Goal: Register for event/course

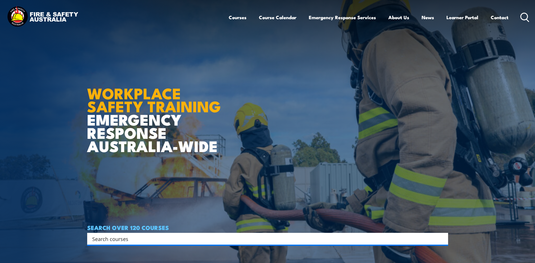
click at [115, 241] on input "Search input" at bounding box center [264, 238] width 344 height 8
type input "adviser"
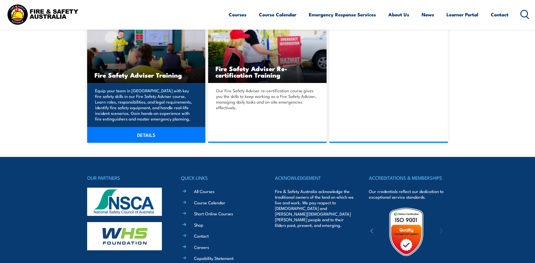
click at [168, 62] on img at bounding box center [146, 50] width 118 height 66
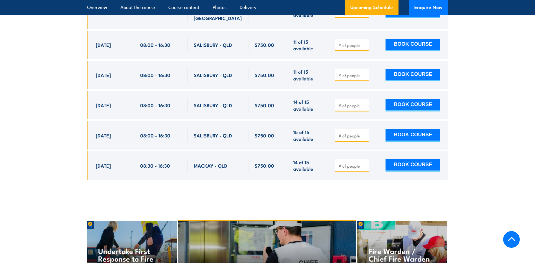
scroll to position [903, 0]
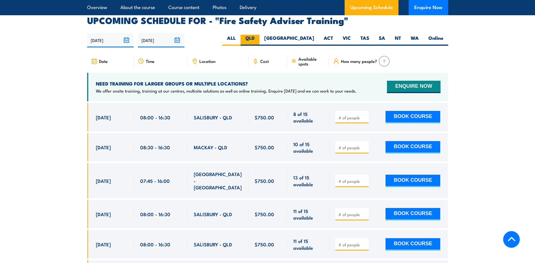
click at [260, 42] on label "QLD" at bounding box center [250, 40] width 19 height 11
click at [258, 38] on input "QLD" at bounding box center [257, 37] width 4 height 4
radio input "true"
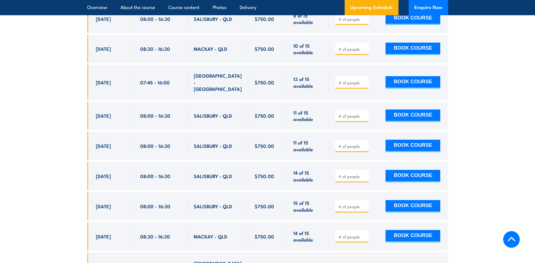
scroll to position [810, 0]
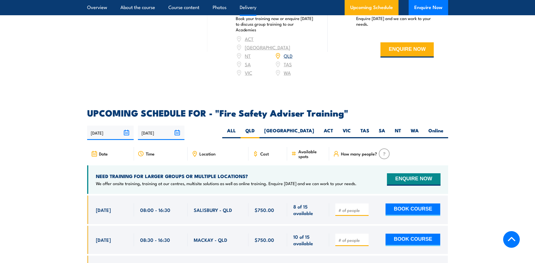
click at [430, 135] on label "Online" at bounding box center [436, 132] width 25 height 11
click at [443, 131] on input "Online" at bounding box center [445, 129] width 4 height 4
radio input "true"
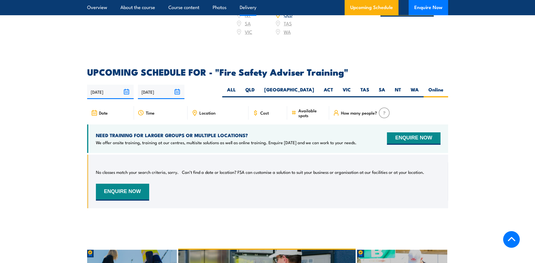
scroll to position [754, 0]
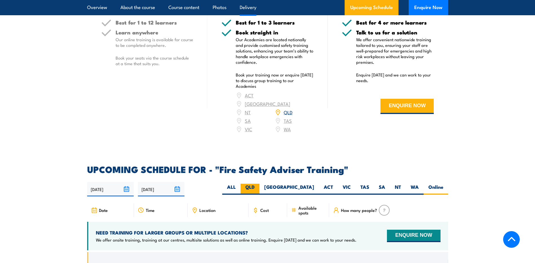
click at [260, 190] on label "QLD" at bounding box center [250, 189] width 19 height 11
click at [258, 187] on input "QLD" at bounding box center [257, 186] width 4 height 4
radio input "true"
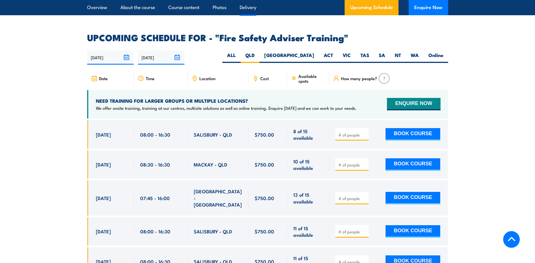
scroll to position [923, 0]
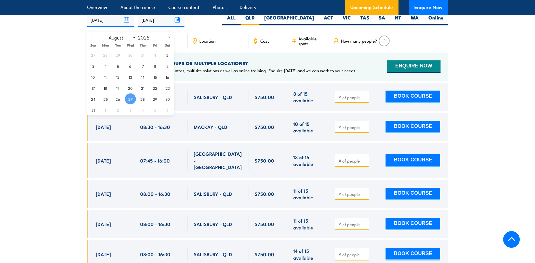
click at [125, 21] on input "[DATE]" at bounding box center [110, 20] width 47 height 14
click at [92, 38] on icon at bounding box center [92, 38] width 2 height 4
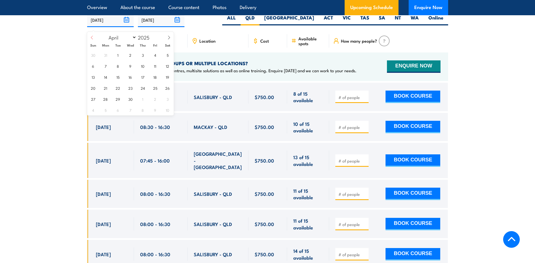
click at [92, 38] on icon at bounding box center [92, 38] width 2 height 4
select select "0"
click at [92, 38] on icon at bounding box center [92, 38] width 2 height 4
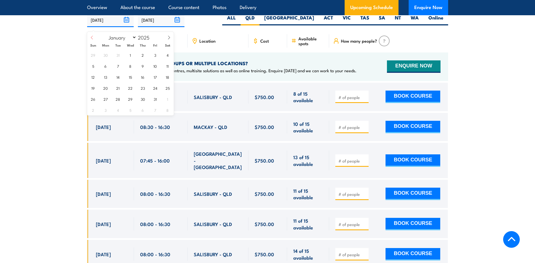
type input "2024"
select select "11"
click at [96, 53] on span "1" at bounding box center [93, 54] width 11 height 11
type input "01/12/2024"
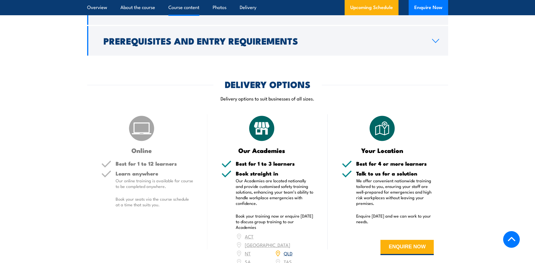
scroll to position [472, 0]
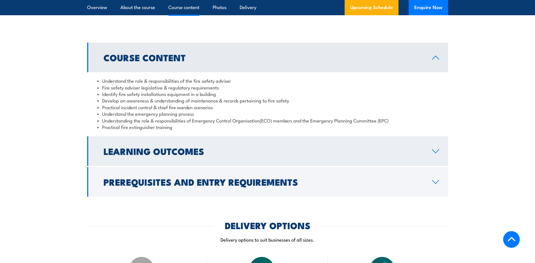
click at [234, 166] on link "Learning Outcomes" at bounding box center [267, 151] width 361 height 30
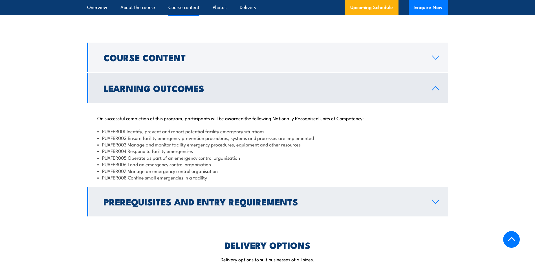
click at [238, 205] on link "Prerequisites and Entry Requirements" at bounding box center [267, 202] width 361 height 30
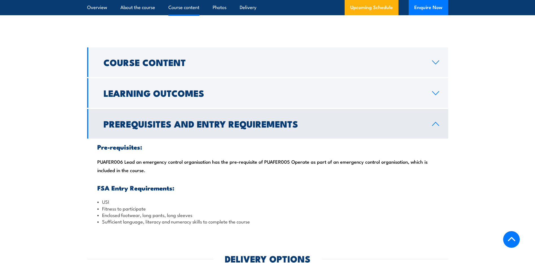
scroll to position [528, 0]
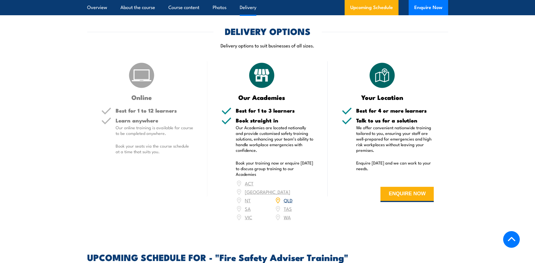
scroll to position [585, 0]
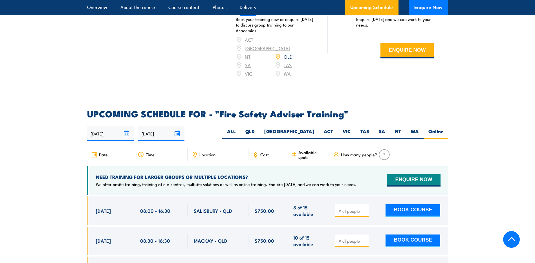
scroll to position [810, 0]
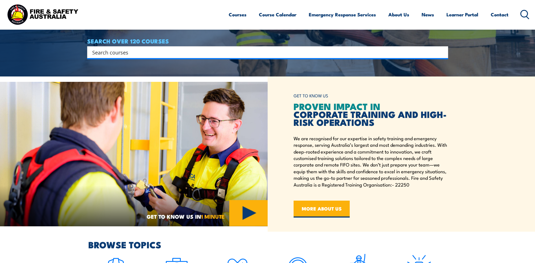
scroll to position [141, 0]
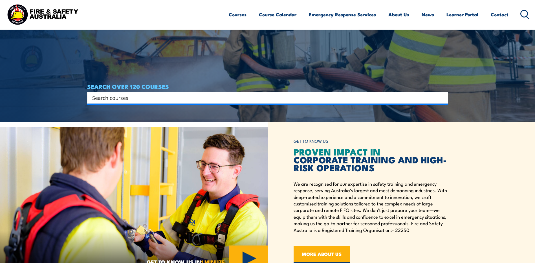
click at [129, 98] on input "Search input" at bounding box center [264, 97] width 344 height 8
type input "adviser"
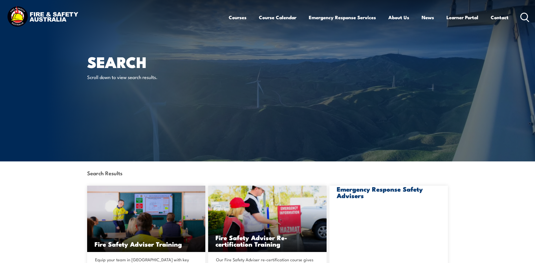
scroll to position [85, 0]
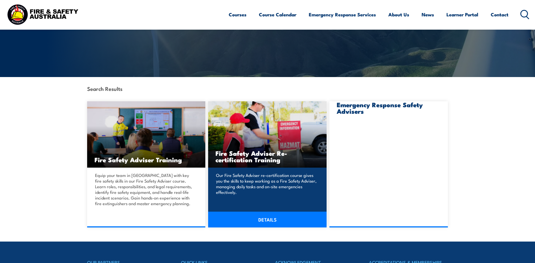
click at [226, 126] on img at bounding box center [267, 134] width 118 height 66
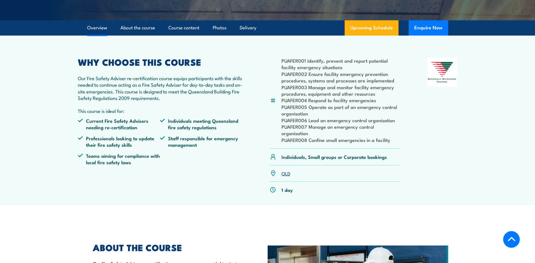
scroll to position [141, 0]
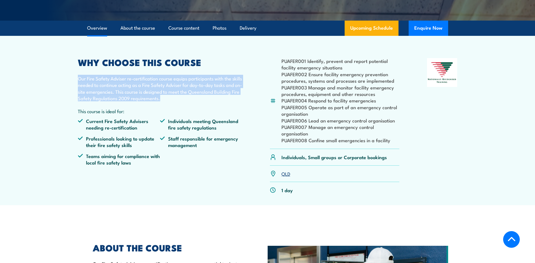
drag, startPoint x: 78, startPoint y: 85, endPoint x: 217, endPoint y: 105, distance: 140.8
click at [217, 102] on p "Our Fire Safety Adviser re-certification course equips participants with the sk…" at bounding box center [160, 88] width 165 height 27
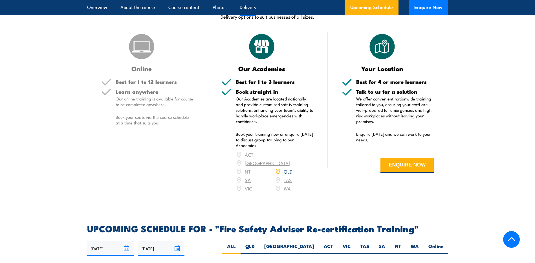
scroll to position [705, 0]
